Goal: Task Accomplishment & Management: Manage account settings

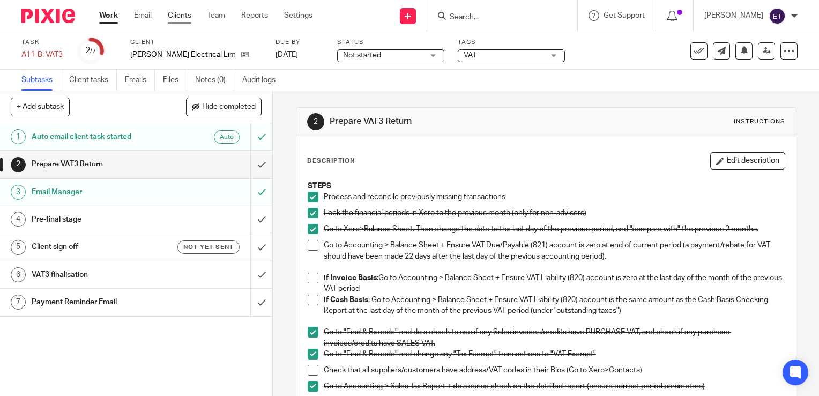
click at [175, 17] on link "Clients" at bounding box center [180, 15] width 24 height 11
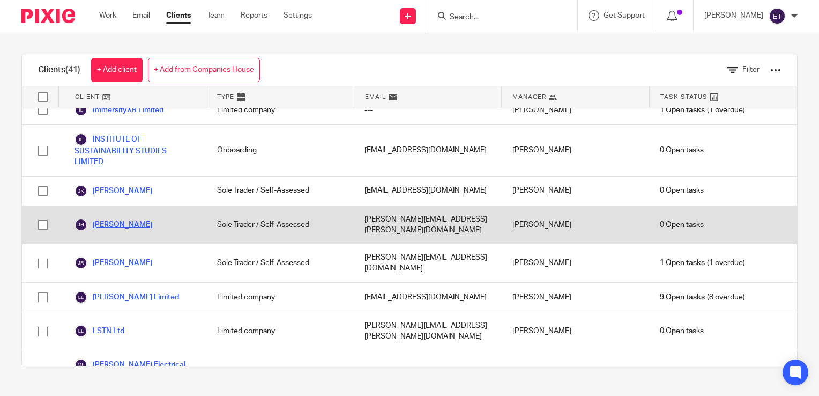
scroll to position [804, 0]
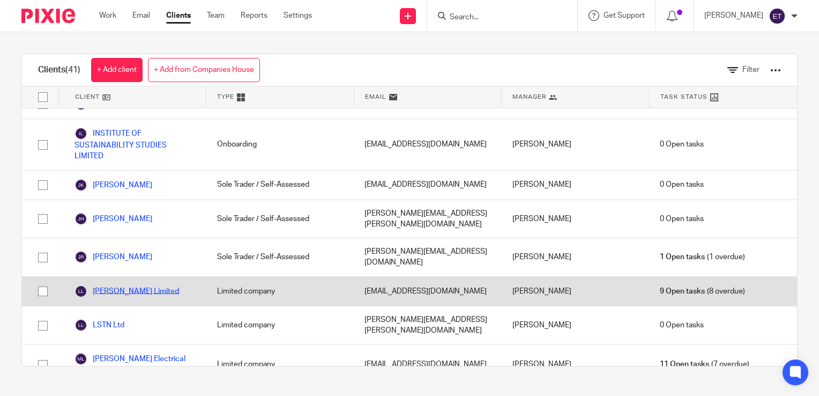
click at [122, 285] on link "[PERSON_NAME] Limited" at bounding box center [127, 291] width 105 height 13
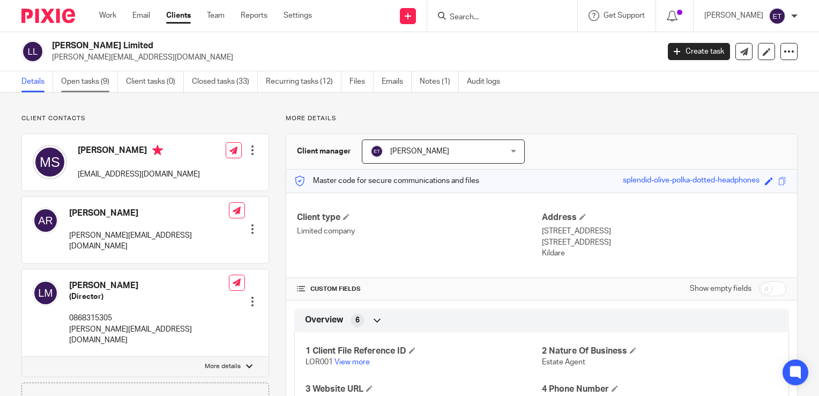
click at [84, 84] on link "Open tasks (9)" at bounding box center [89, 81] width 57 height 21
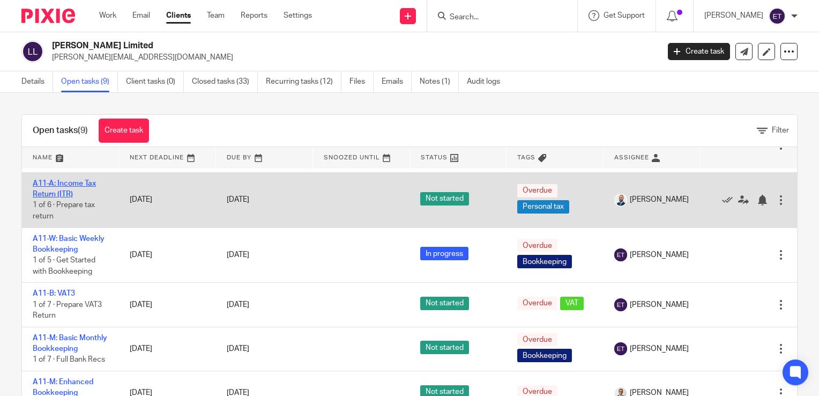
scroll to position [107, 0]
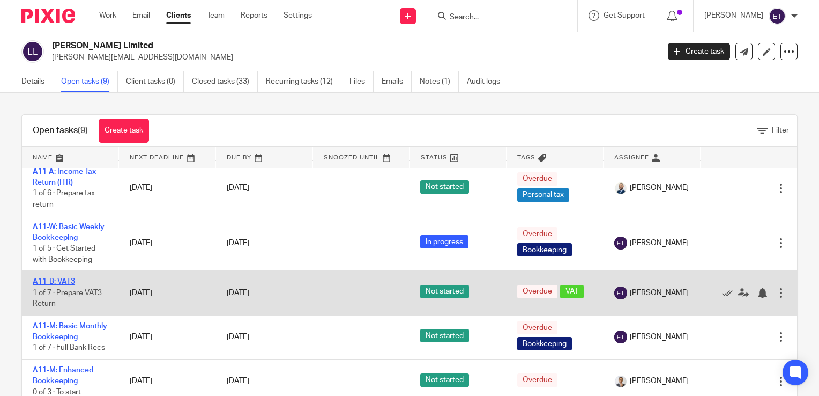
click at [66, 285] on link "A11-B: VAT3" at bounding box center [54, 282] width 42 height 8
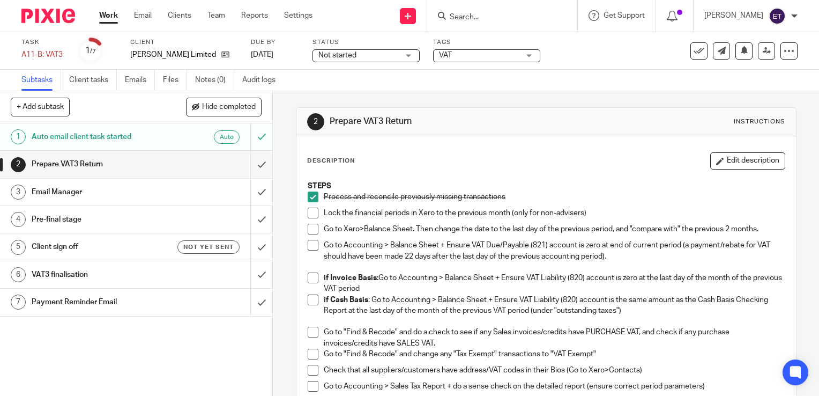
click at [308, 213] on span at bounding box center [313, 213] width 11 height 11
click at [312, 230] on span at bounding box center [313, 229] width 11 height 11
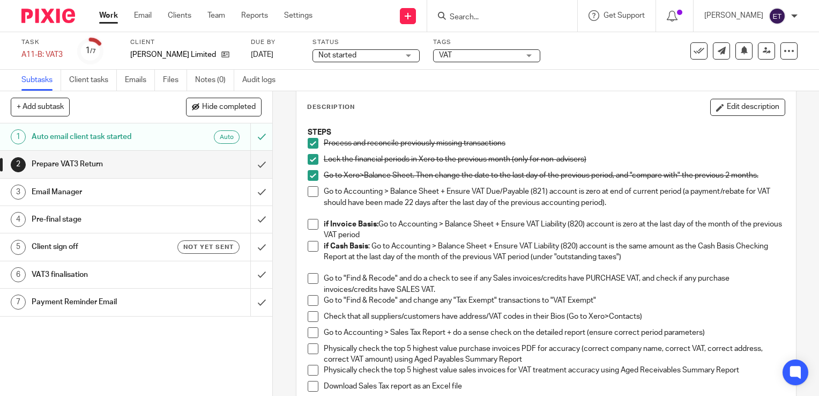
click at [308, 222] on span at bounding box center [313, 224] width 11 height 11
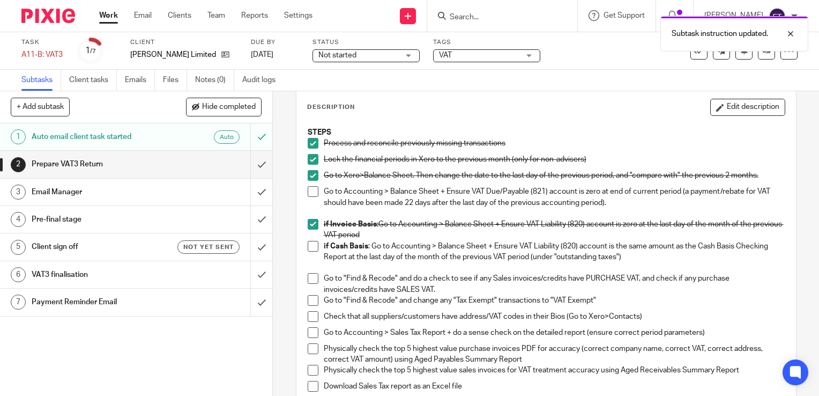
click at [308, 222] on span at bounding box center [313, 224] width 11 height 11
